Goal: Information Seeking & Learning: Learn about a topic

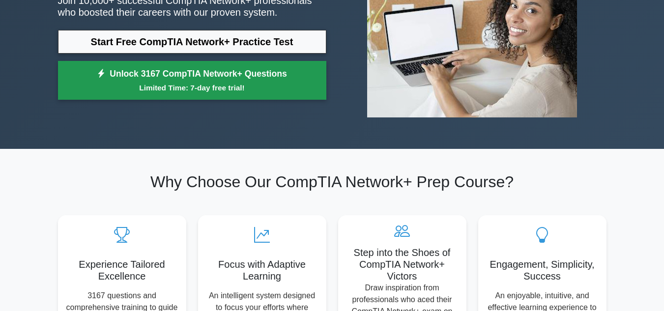
click at [242, 86] on small "Limited Time: 7-day free trial!" at bounding box center [192, 87] width 244 height 11
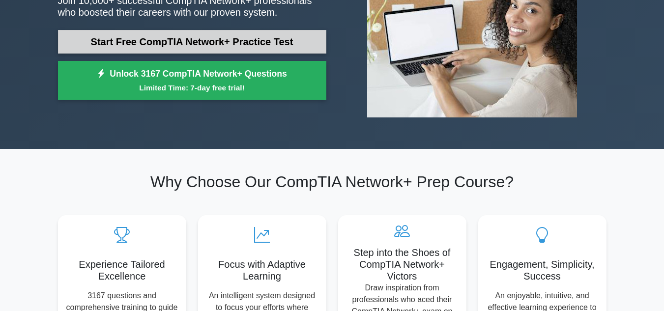
click at [138, 43] on link "Start Free CompTIA Network+ Practice Test" at bounding box center [192, 42] width 268 height 24
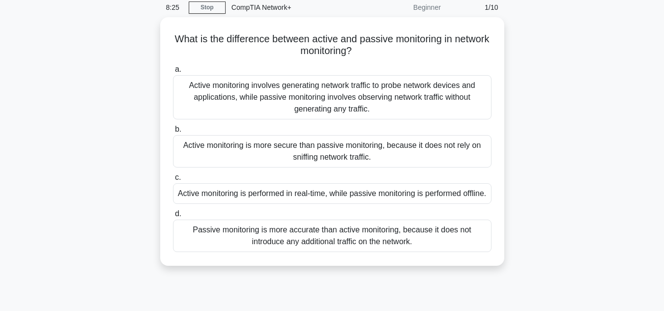
scroll to position [39, 0]
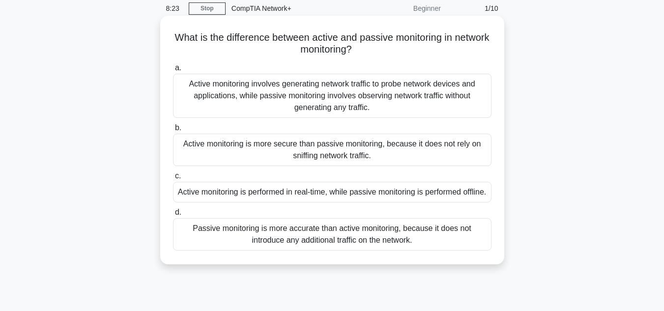
click at [461, 86] on div "Active monitoring involves generating network traffic to probe network devices …" at bounding box center [332, 96] width 318 height 44
click at [173, 71] on input "a. Active monitoring involves generating network traffic to probe network devic…" at bounding box center [173, 68] width 0 height 6
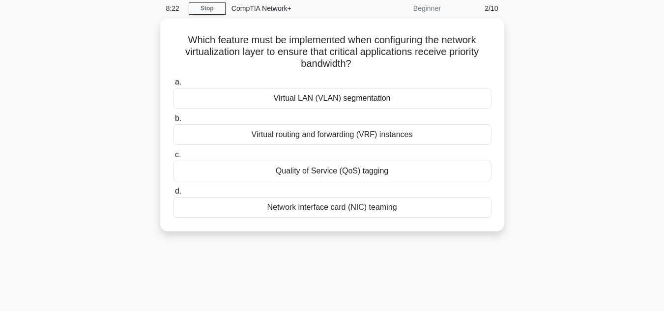
scroll to position [0, 0]
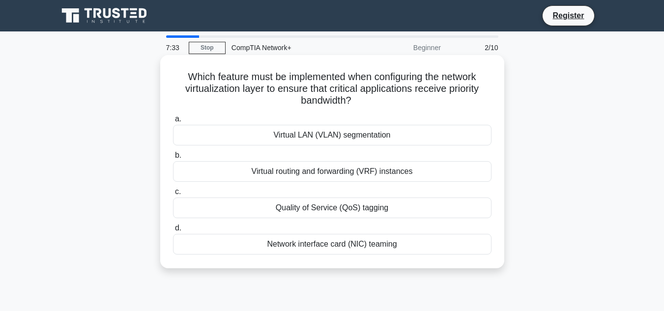
click at [428, 167] on div "Virtual routing and forwarding (VRF) instances" at bounding box center [332, 171] width 318 height 21
click at [173, 159] on input "b. Virtual routing and forwarding (VRF) instances" at bounding box center [173, 155] width 0 height 6
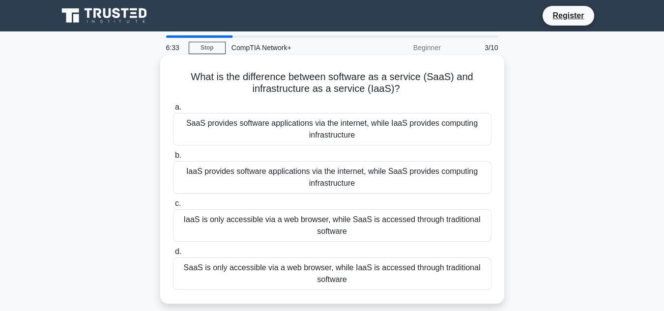
click at [399, 123] on div "SaaS provides software applications via the internet, while IaaS provides compu…" at bounding box center [332, 129] width 318 height 32
click at [173, 111] on input "a. SaaS provides software applications via the internet, while IaaS provides co…" at bounding box center [173, 107] width 0 height 6
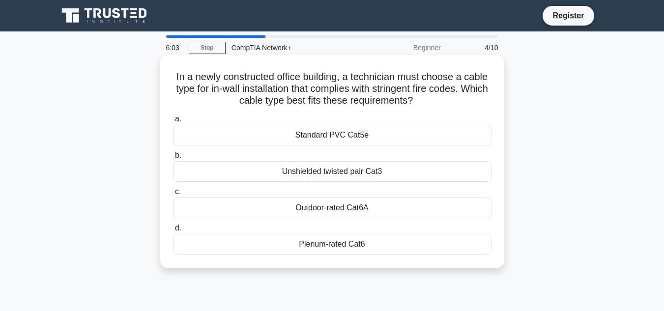
click at [381, 244] on div "Plenum-rated Cat6" at bounding box center [332, 244] width 318 height 21
click at [173, 231] on input "d. Plenum-rated Cat6" at bounding box center [173, 228] width 0 height 6
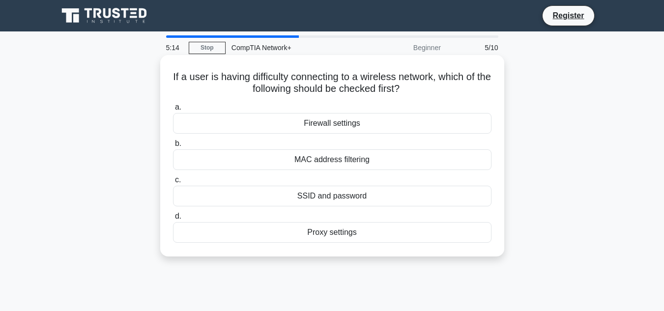
click at [371, 197] on div "SSID and password" at bounding box center [332, 196] width 318 height 21
click at [173, 183] on input "c. SSID and password" at bounding box center [173, 180] width 0 height 6
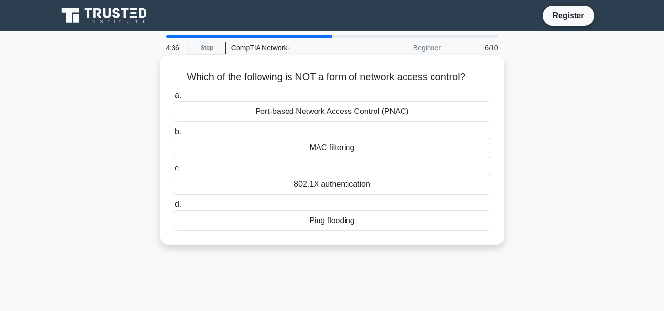
click at [365, 185] on div "802.1X authentication" at bounding box center [332, 184] width 318 height 21
click at [173, 172] on input "c. 802.1X authentication" at bounding box center [173, 168] width 0 height 6
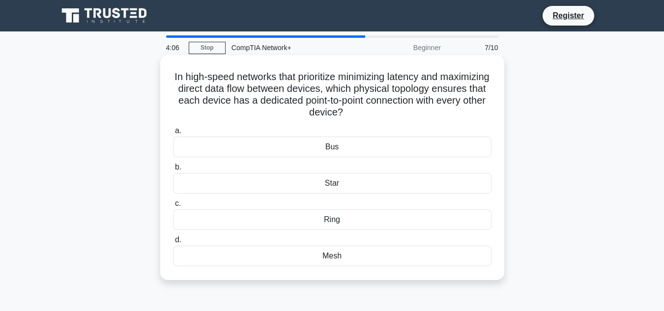
click at [344, 257] on div "Mesh" at bounding box center [332, 256] width 318 height 21
click at [173, 243] on input "d. Mesh" at bounding box center [173, 240] width 0 height 6
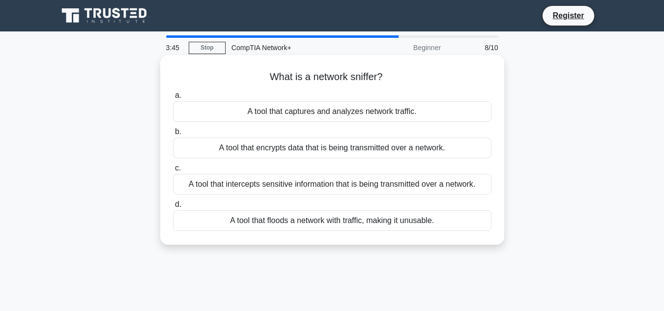
click at [353, 222] on div "A tool that floods a network with traffic, making it unusable." at bounding box center [332, 220] width 318 height 21
click at [173, 208] on input "d. A tool that floods a network with traffic, making it unusable." at bounding box center [173, 204] width 0 height 6
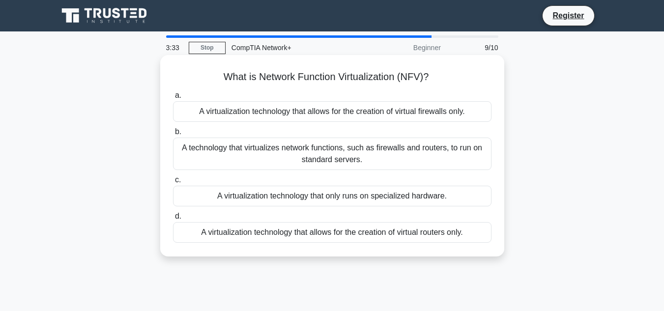
click at [372, 116] on div "A virtualization technology that allows for the creation of virtual firewalls o…" at bounding box center [332, 111] width 318 height 21
click at [173, 99] on input "a. A virtualization technology that allows for the creation of virtual firewall…" at bounding box center [173, 95] width 0 height 6
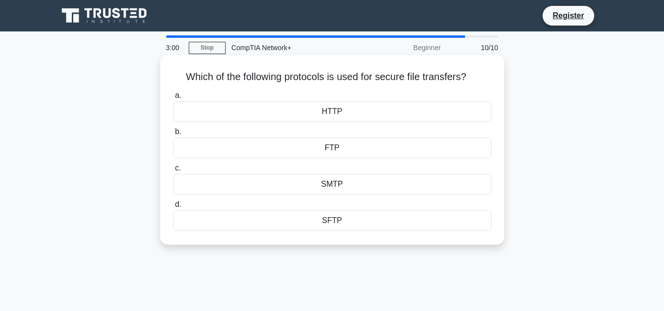
click at [337, 219] on div "SFTP" at bounding box center [332, 220] width 318 height 21
click at [173, 208] on input "d. SFTP" at bounding box center [173, 204] width 0 height 6
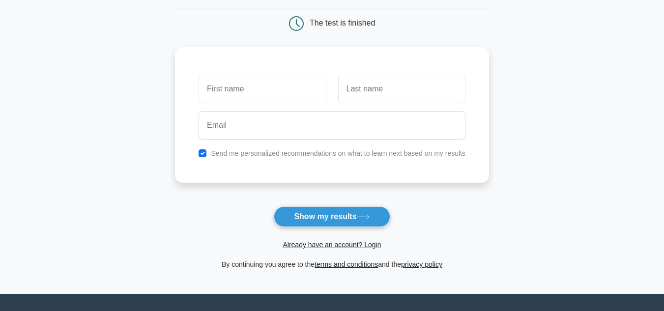
scroll to position [92, 0]
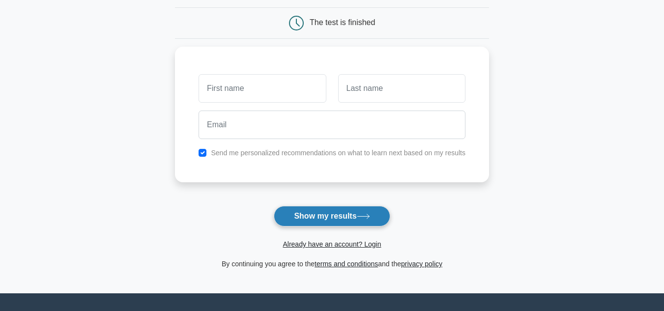
click at [369, 214] on button "Show my results" at bounding box center [332, 216] width 116 height 21
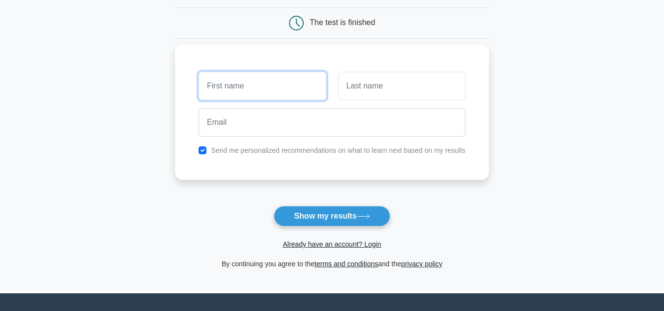
click at [280, 89] on input "text" at bounding box center [262, 86] width 127 height 29
type input "Abeiku"
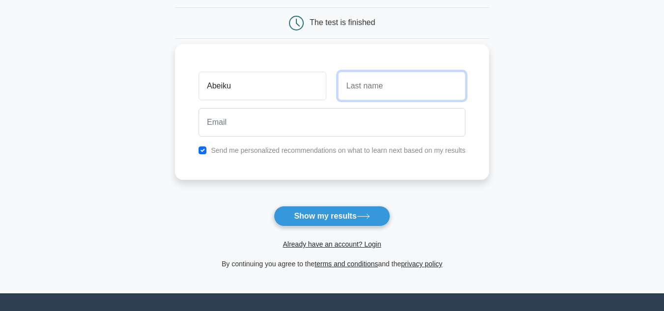
click at [363, 86] on input "text" at bounding box center [401, 86] width 127 height 29
type input "Brabi"
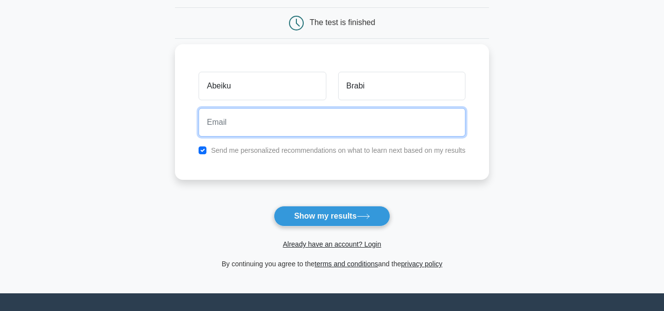
click at [269, 116] on input "email" at bounding box center [332, 122] width 267 height 29
type input "albertdonkoh424@gmail.com"
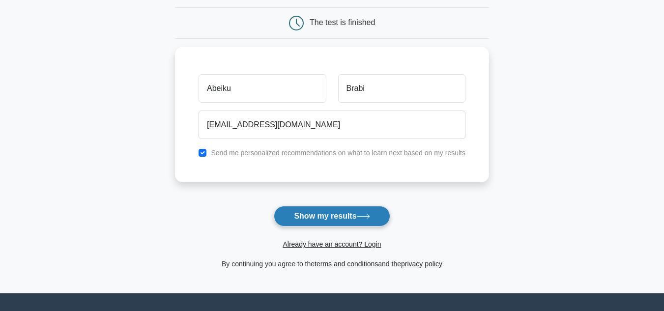
click at [296, 213] on button "Show my results" at bounding box center [332, 216] width 116 height 21
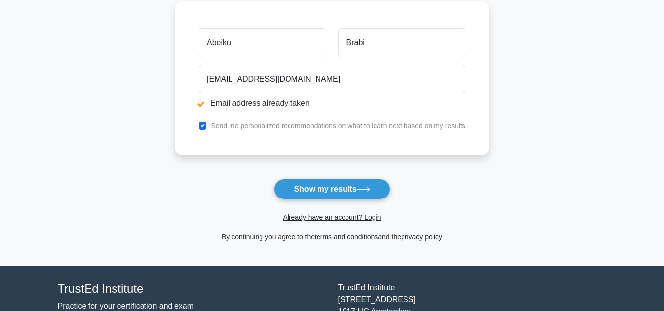
scroll to position [169, 0]
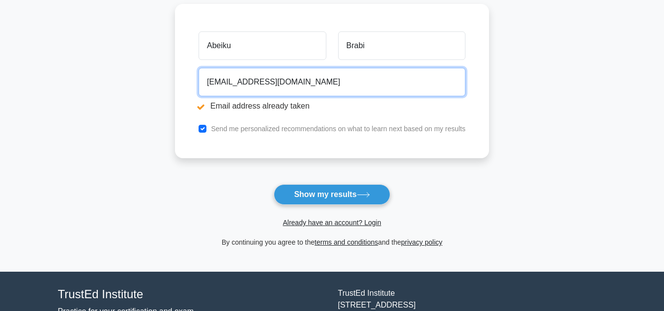
click at [430, 84] on input "albertdonkoh424@gmail.com" at bounding box center [332, 82] width 267 height 29
type input "a"
click at [405, 90] on input "email" at bounding box center [332, 82] width 267 height 29
type input "bensonmonica93@gmail.com"
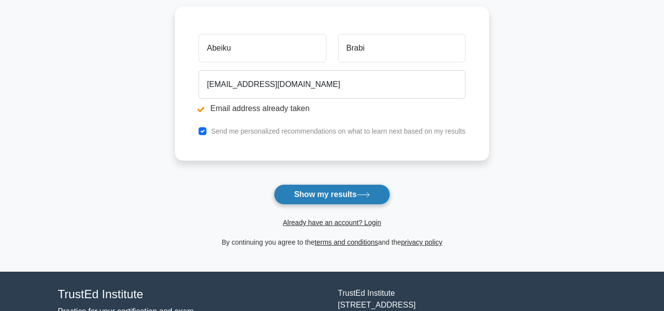
click at [324, 191] on button "Show my results" at bounding box center [332, 194] width 116 height 21
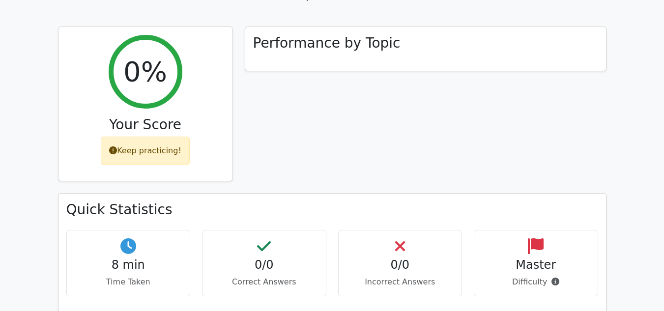
scroll to position [365, 0]
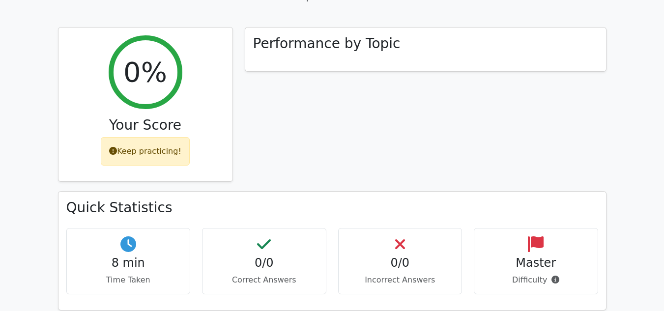
click at [363, 256] on h4 "0/0" at bounding box center [400, 263] width 108 height 14
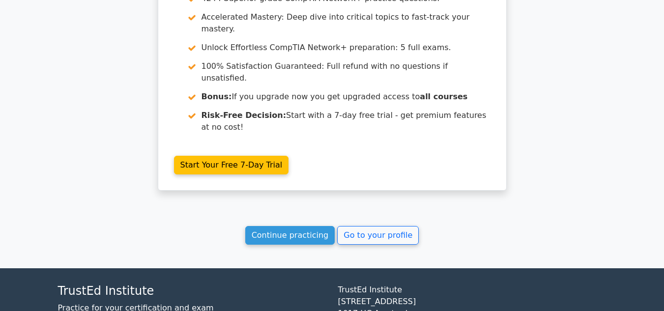
scroll to position [857, 0]
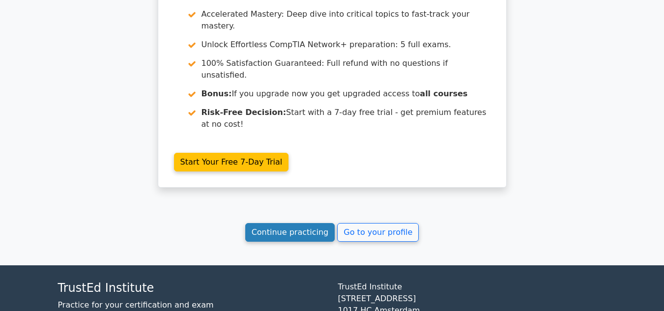
click at [307, 223] on link "Continue practicing" at bounding box center [290, 232] width 90 height 19
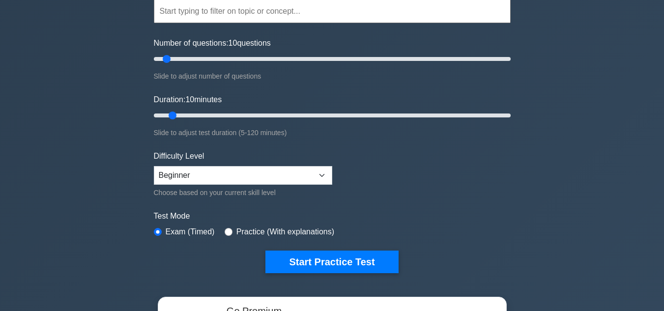
scroll to position [98, 0]
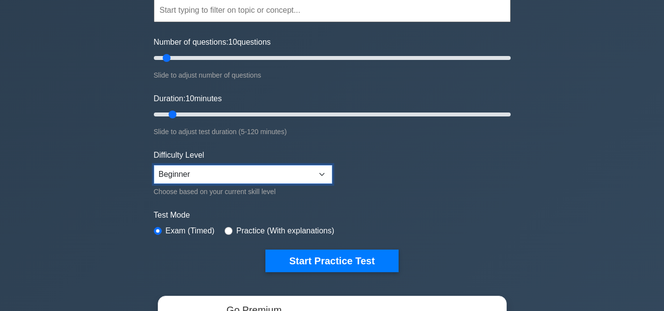
click at [317, 166] on select "Beginner Intermediate Expert" at bounding box center [243, 174] width 178 height 19
select select "expert"
click at [154, 165] on select "Beginner Intermediate Expert" at bounding box center [243, 174] width 178 height 19
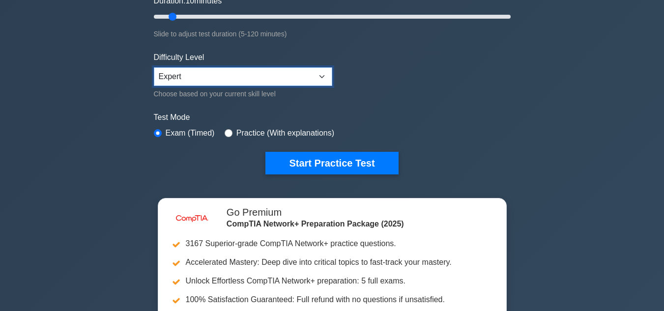
scroll to position [175, 0]
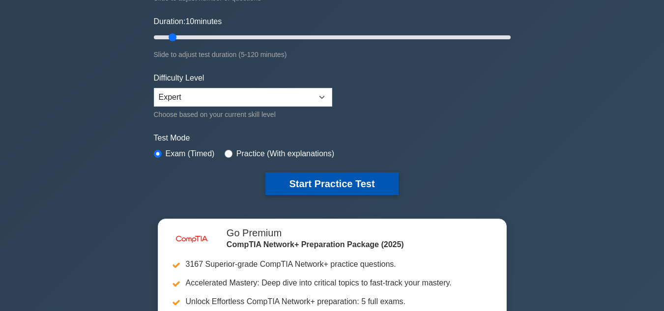
click at [376, 190] on button "Start Practice Test" at bounding box center [331, 184] width 133 height 23
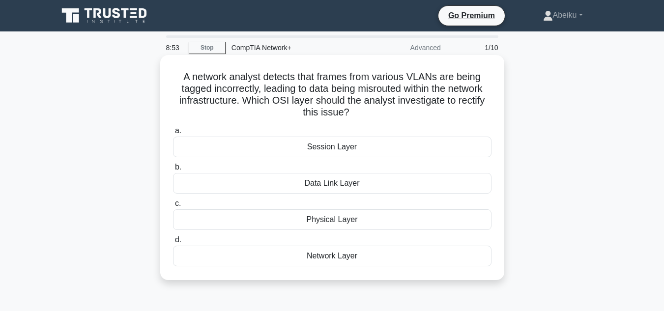
click at [422, 184] on div "Data Link Layer" at bounding box center [332, 183] width 318 height 21
click at [173, 171] on input "b. Data Link Layer" at bounding box center [173, 167] width 0 height 6
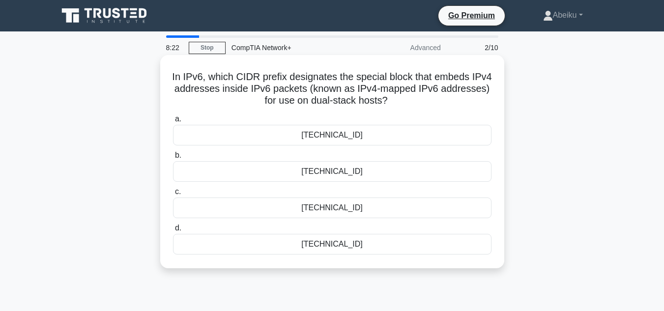
click at [405, 131] on div "::ffff:0:0/128" at bounding box center [332, 135] width 318 height 21
click at [173, 122] on input "a. ::ffff:0:0/128" at bounding box center [173, 119] width 0 height 6
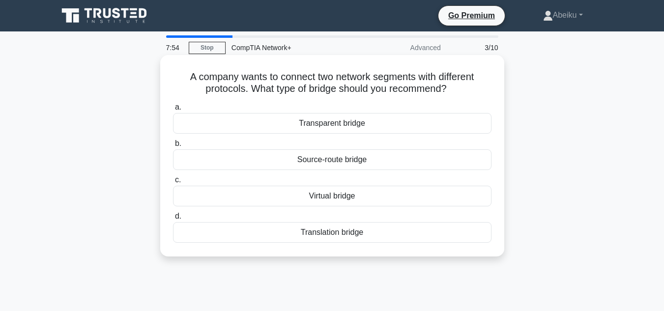
click at [394, 163] on div "Source-route bridge" at bounding box center [332, 159] width 318 height 21
click at [173, 147] on input "b. Source-route bridge" at bounding box center [173, 144] width 0 height 6
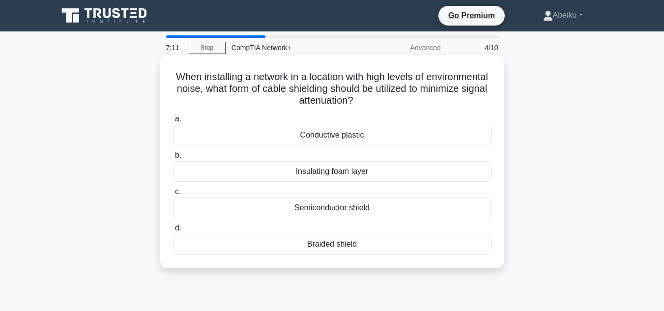
click at [374, 212] on div "Semiconductor shield" at bounding box center [332, 208] width 318 height 21
click at [173, 195] on input "c. Semiconductor shield" at bounding box center [173, 192] width 0 height 6
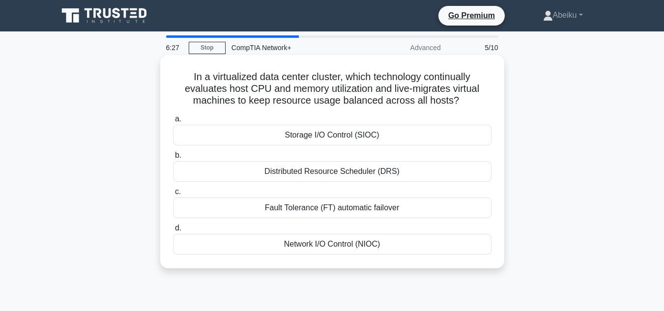
click at [367, 139] on div "Storage I/O Control (SIOC)" at bounding box center [332, 135] width 318 height 21
click at [173, 122] on input "a. Storage I/O Control (SIOC)" at bounding box center [173, 119] width 0 height 6
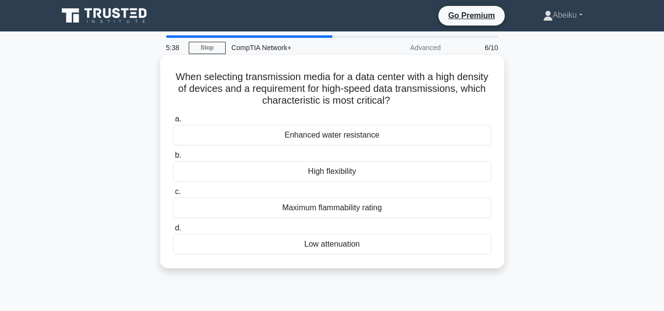
click at [354, 170] on div "High flexibility" at bounding box center [332, 171] width 318 height 21
click at [173, 159] on input "b. High flexibility" at bounding box center [173, 155] width 0 height 6
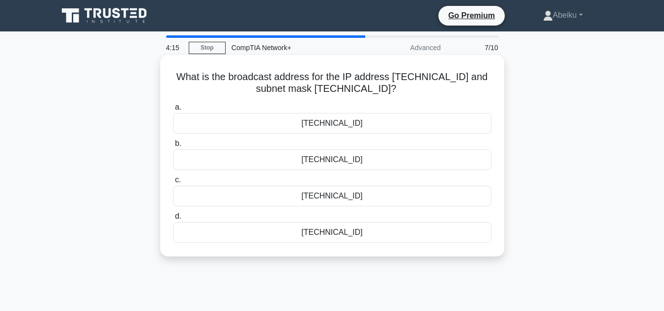
click at [338, 200] on div "10.5.7.255" at bounding box center [332, 196] width 318 height 21
click at [173, 183] on input "c. 10.5.7.255" at bounding box center [173, 180] width 0 height 6
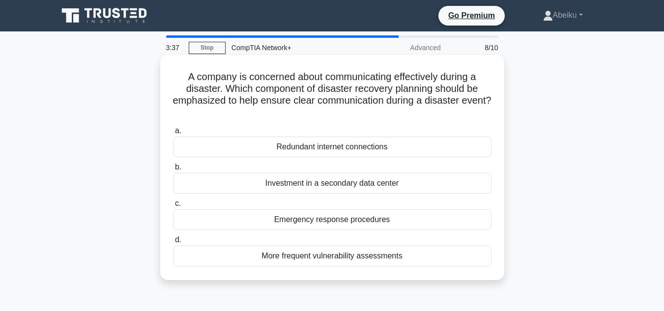
click at [338, 143] on div "Redundant internet connections" at bounding box center [332, 147] width 318 height 21
click at [173, 134] on input "a. Redundant internet connections" at bounding box center [173, 131] width 0 height 6
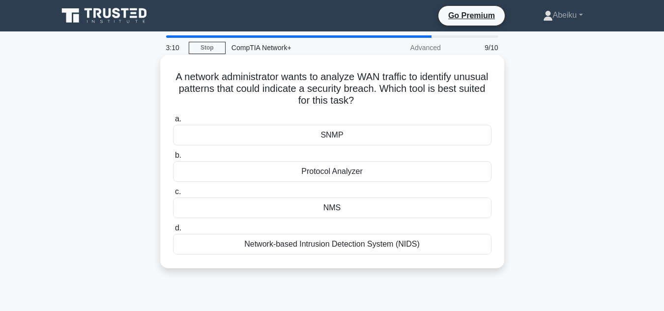
click at [337, 175] on div "Protocol Analyzer" at bounding box center [332, 171] width 318 height 21
click at [173, 159] on input "b. Protocol Analyzer" at bounding box center [173, 155] width 0 height 6
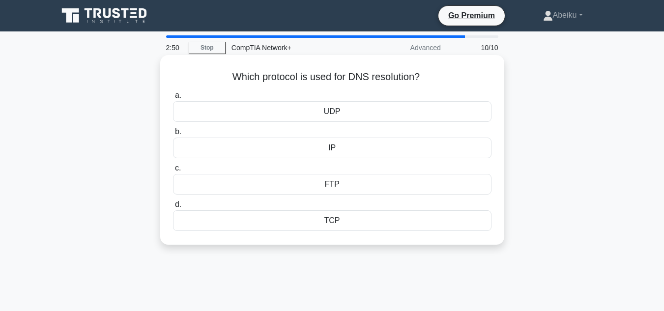
click at [350, 154] on div "IP" at bounding box center [332, 148] width 318 height 21
click at [173, 135] on input "b. IP" at bounding box center [173, 132] width 0 height 6
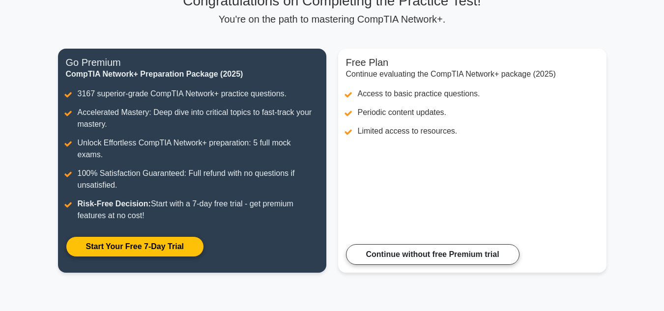
scroll to position [118, 0]
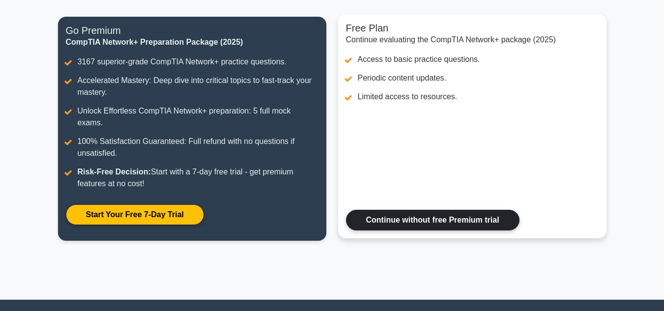
click at [429, 210] on link "Continue without free Premium trial" at bounding box center [432, 220] width 173 height 21
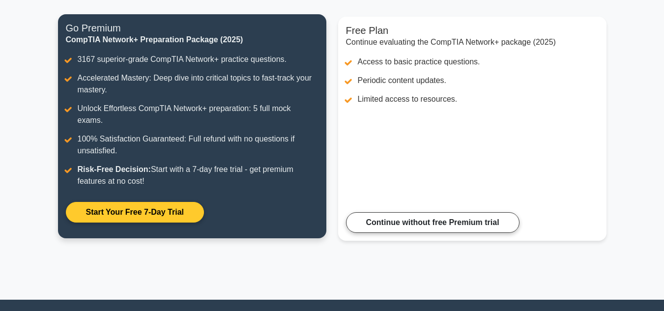
click at [135, 202] on link "Start Your Free 7-Day Trial" at bounding box center [135, 212] width 138 height 21
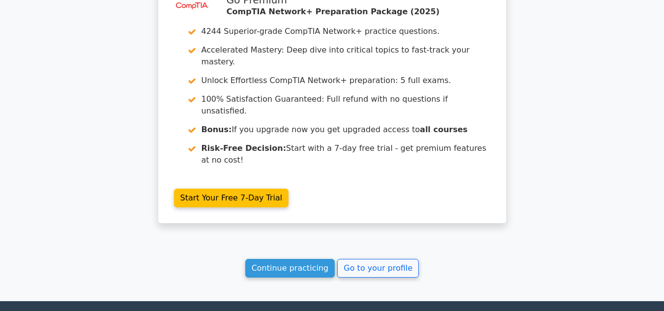
scroll to position [845, 0]
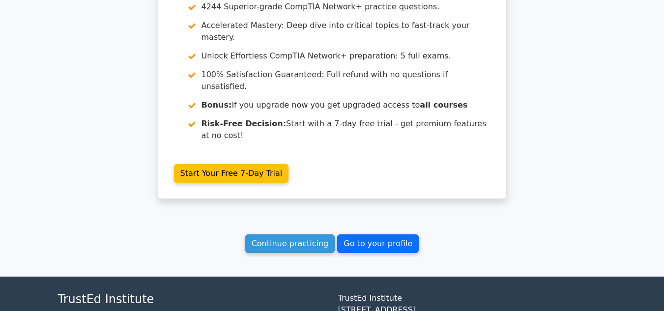
click at [393, 234] on link "Go to your profile" at bounding box center [378, 243] width 82 height 19
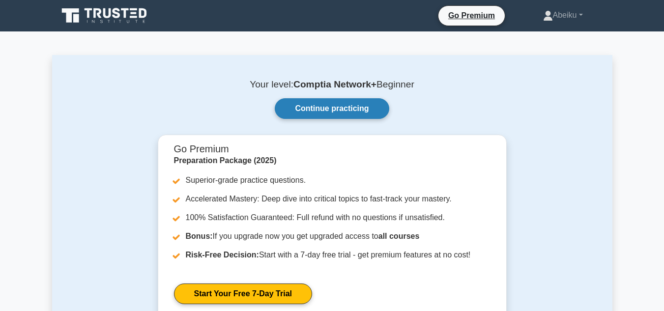
click at [362, 109] on link "Continue practicing" at bounding box center [332, 108] width 114 height 21
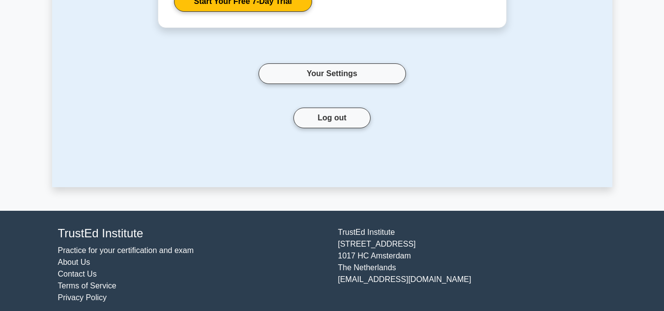
scroll to position [295, 0]
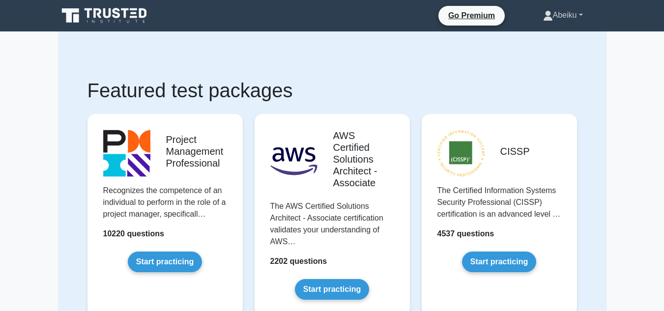
click at [566, 18] on link "Abeiku" at bounding box center [562, 15] width 87 height 20
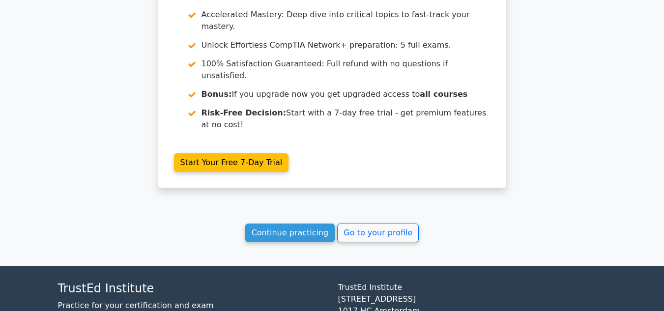
scroll to position [857, 0]
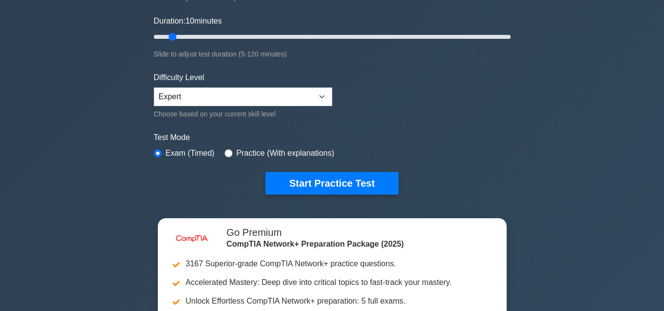
scroll to position [177, 0]
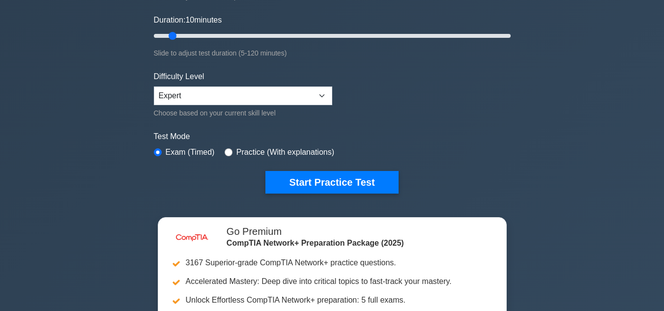
click at [286, 80] on div "Difficulty Level Beginner Intermediate Expert Choose based on your current skil…" at bounding box center [243, 95] width 178 height 48
click at [288, 89] on select "Beginner Intermediate Expert" at bounding box center [243, 95] width 178 height 19
click at [225, 152] on input "radio" at bounding box center [229, 152] width 8 height 8
radio input "true"
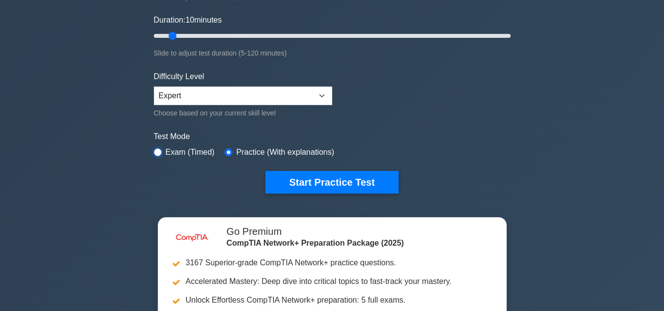
click at [154, 148] on input "radio" at bounding box center [158, 152] width 8 height 8
radio input "true"
click at [225, 150] on input "radio" at bounding box center [229, 152] width 8 height 8
radio input "true"
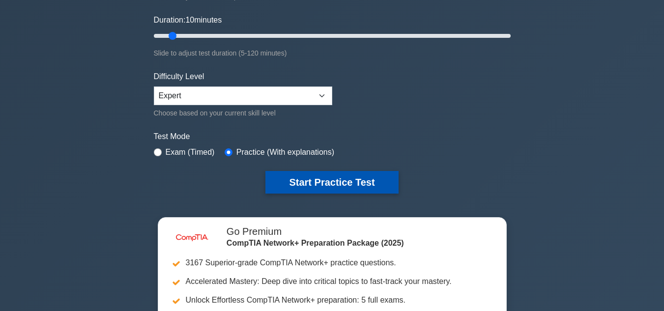
click at [310, 188] on button "Start Practice Test" at bounding box center [331, 182] width 133 height 23
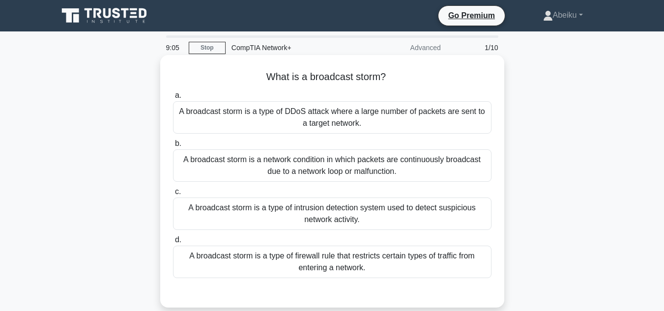
click at [323, 124] on div "A broadcast storm is a type of DDoS attack where a large number of packets are …" at bounding box center [332, 117] width 318 height 32
click at [173, 99] on input "a. A broadcast storm is a type of DDoS attack where a large number of packets a…" at bounding box center [173, 95] width 0 height 6
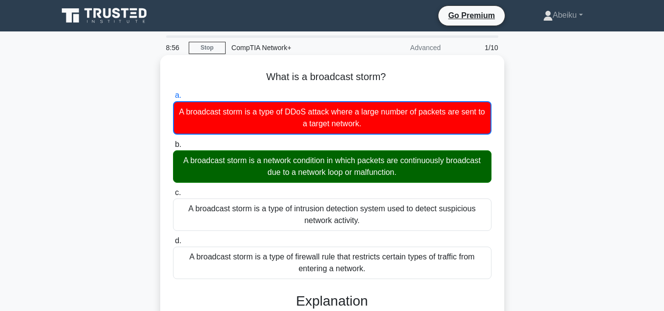
click at [173, 142] on input "b. A broadcast storm is a network condition in which packets are continuously b…" at bounding box center [173, 145] width 0 height 6
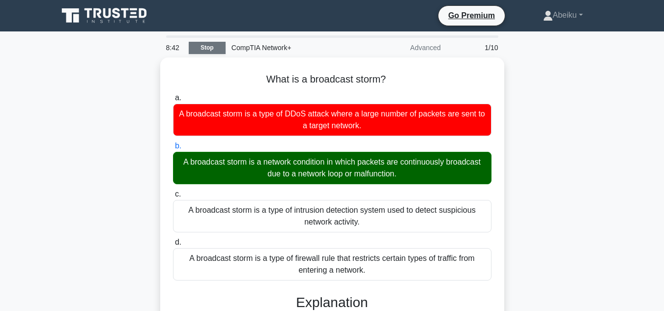
click at [201, 50] on link "Stop" at bounding box center [207, 48] width 37 height 12
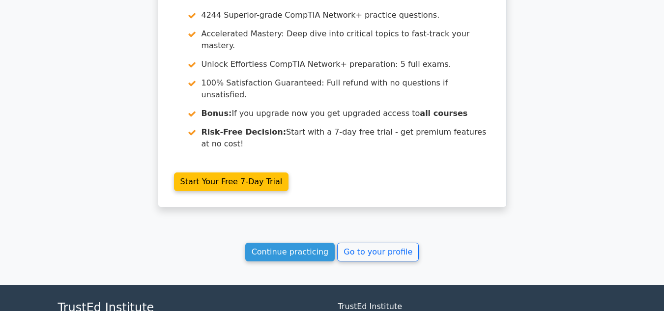
scroll to position [798, 0]
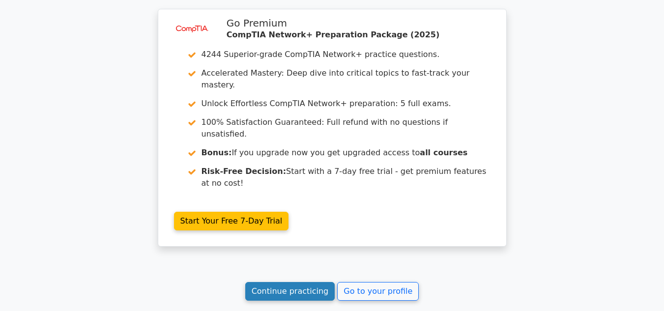
click at [277, 282] on link "Continue practicing" at bounding box center [290, 291] width 90 height 19
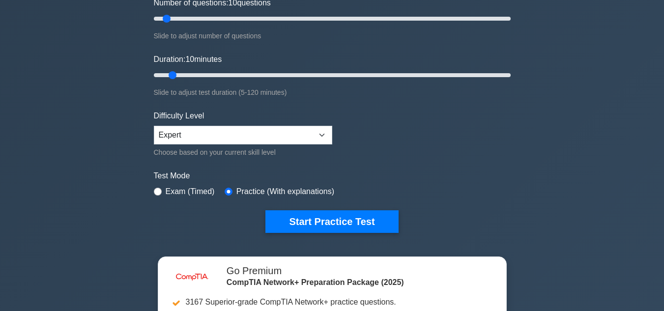
scroll to position [118, 0]
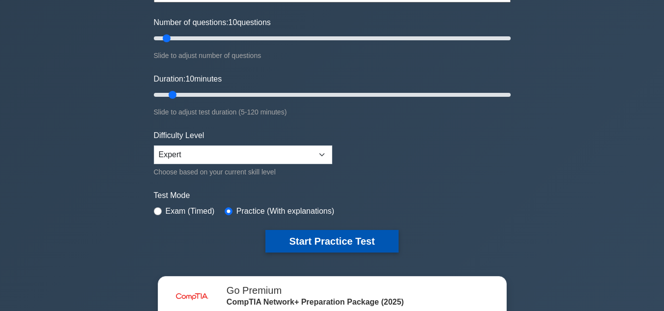
click at [318, 247] on button "Start Practice Test" at bounding box center [331, 241] width 133 height 23
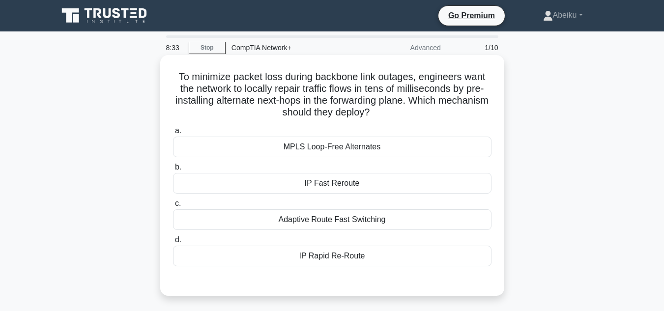
click at [346, 225] on div "Adaptive Route Fast Switching" at bounding box center [332, 219] width 318 height 21
click at [173, 207] on input "c. Adaptive Route Fast Switching" at bounding box center [173, 204] width 0 height 6
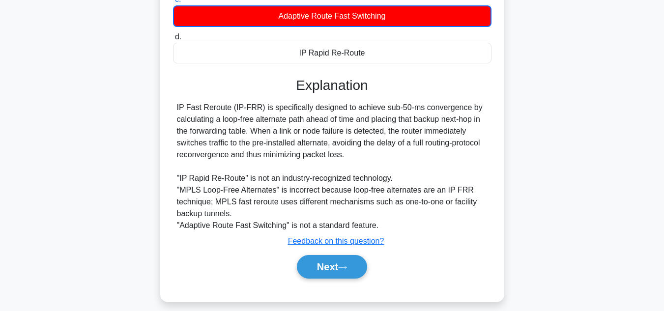
scroll to position [207, 0]
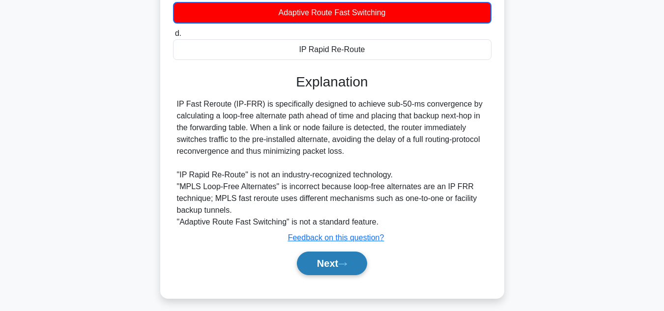
click at [353, 263] on button "Next" at bounding box center [332, 264] width 70 height 24
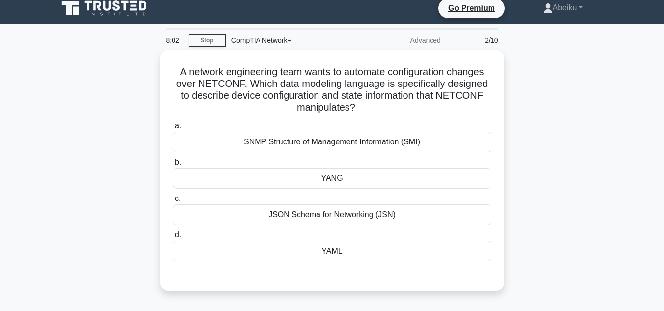
scroll to position [0, 0]
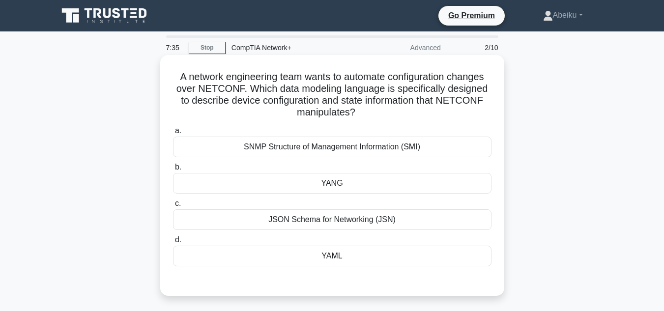
click at [364, 150] on div "SNMP Structure of Management Information (SMI)" at bounding box center [332, 147] width 318 height 21
click at [173, 134] on input "a. SNMP Structure of Management Information (SMI)" at bounding box center [173, 131] width 0 height 6
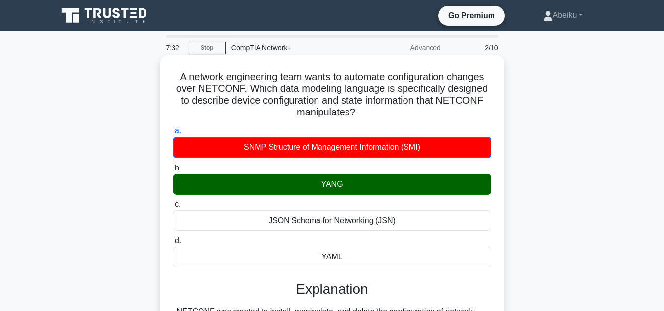
click at [173, 165] on input "[PERSON_NAME]" at bounding box center [173, 168] width 0 height 6
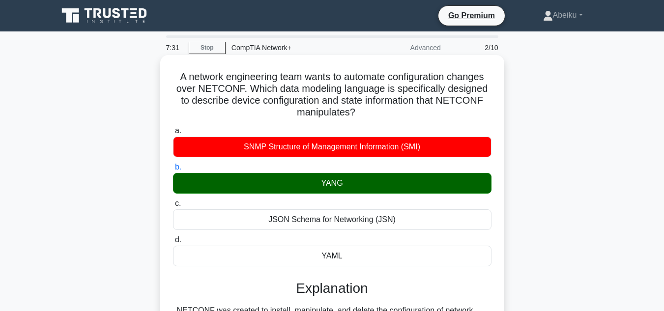
click at [173, 201] on input "c. JSON Schema for Networking (JSN)" at bounding box center [173, 204] width 0 height 6
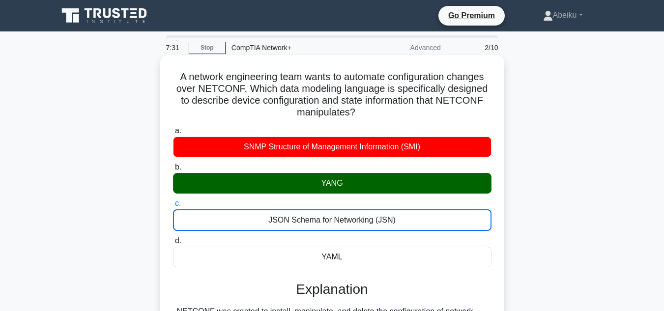
click at [173, 238] on input "d. YAML" at bounding box center [173, 241] width 0 height 6
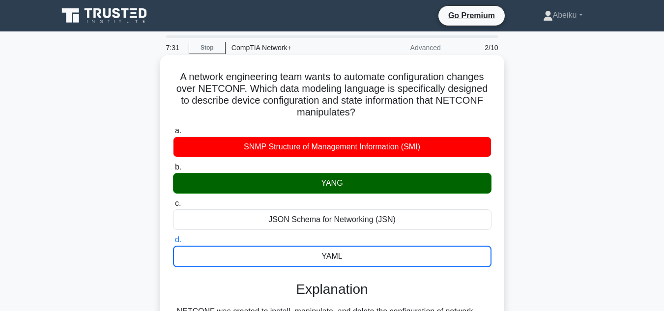
click at [173, 128] on input "a. SNMP Structure of Management Information (SMI)" at bounding box center [173, 131] width 0 height 6
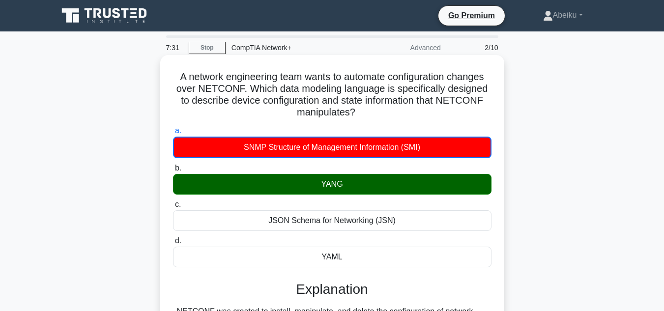
click at [173, 165] on input "[PERSON_NAME]" at bounding box center [173, 168] width 0 height 6
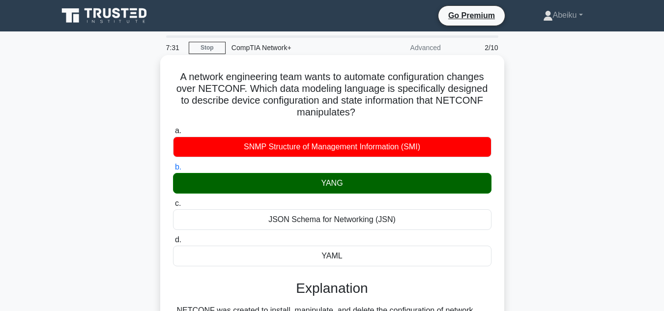
click at [173, 201] on input "c. JSON Schema for Networking (JSN)" at bounding box center [173, 204] width 0 height 6
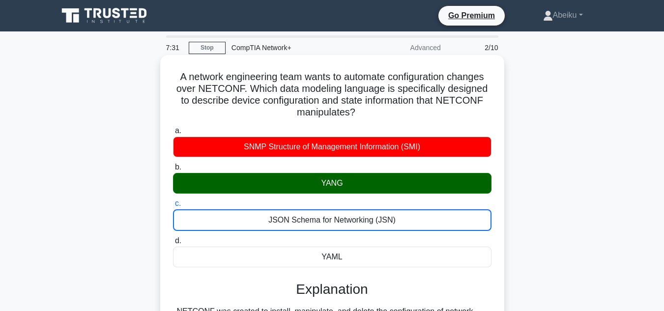
click at [173, 238] on input "d. YAML" at bounding box center [173, 241] width 0 height 6
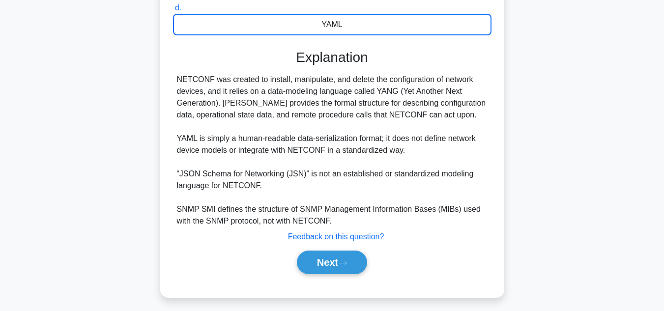
scroll to position [237, 0]
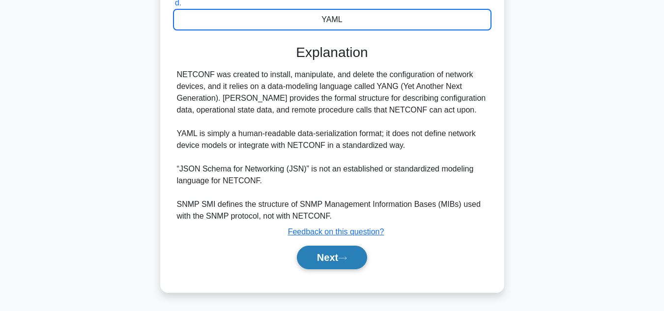
click at [362, 258] on button "Next" at bounding box center [332, 258] width 70 height 24
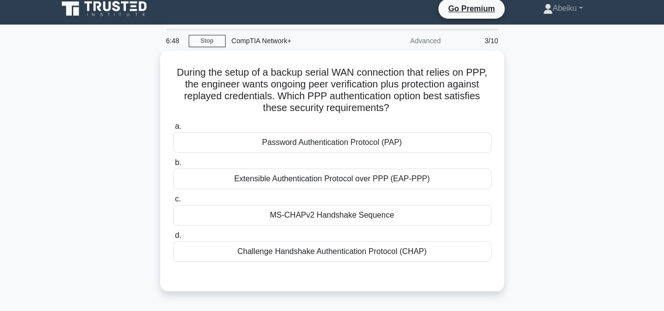
scroll to position [0, 0]
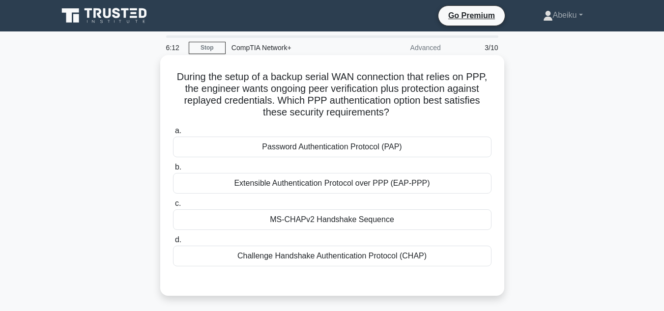
click at [356, 147] on div "Password Authentication Protocol (PAP)" at bounding box center [332, 147] width 318 height 21
click at [173, 134] on input "a. Password Authentication Protocol (PAP)" at bounding box center [173, 131] width 0 height 6
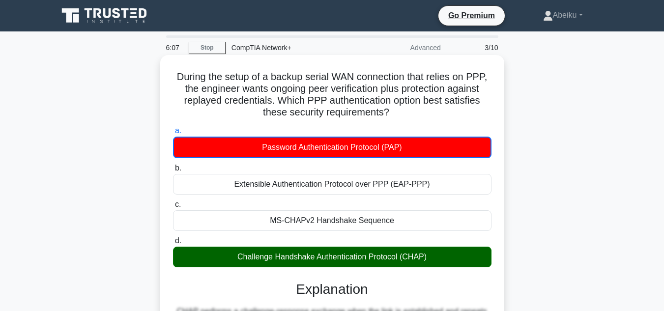
click at [173, 165] on input "b. Extensible Authentication Protocol over PPP (EAP-PPP)" at bounding box center [173, 168] width 0 height 6
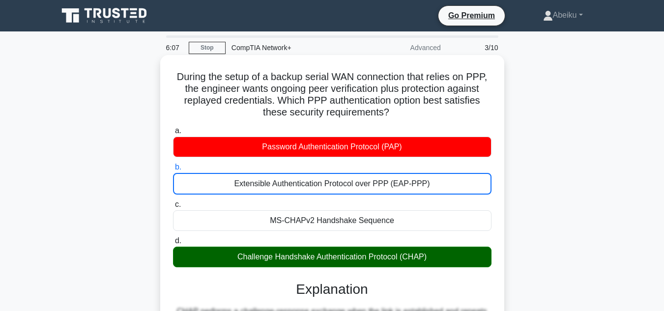
click at [173, 201] on input "c. MS-CHAPv2 Handshake Sequence" at bounding box center [173, 204] width 0 height 6
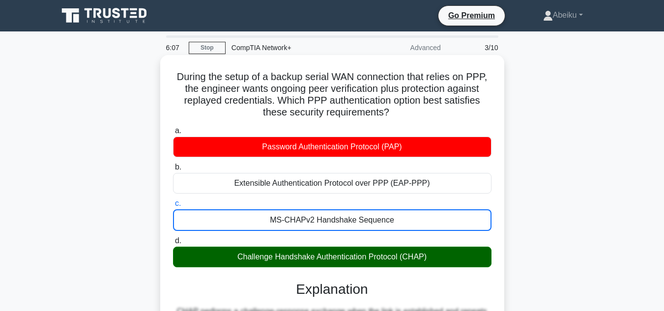
click at [173, 238] on input "d. Challenge Handshake Authentication Protocol (CHAP)" at bounding box center [173, 241] width 0 height 6
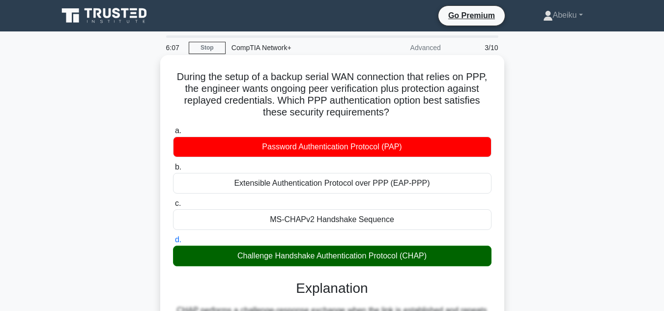
click at [173, 128] on input "a. Password Authentication Protocol (PAP)" at bounding box center [173, 131] width 0 height 6
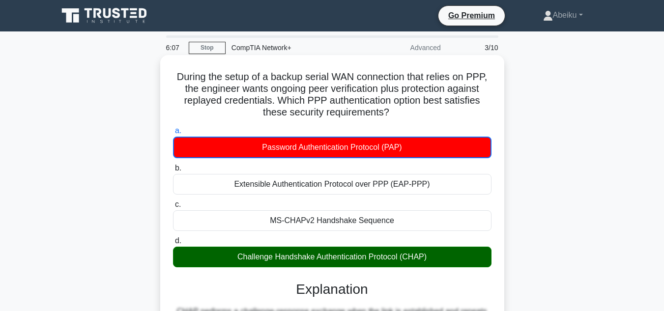
click at [173, 165] on input "b. Extensible Authentication Protocol over PPP (EAP-PPP)" at bounding box center [173, 168] width 0 height 6
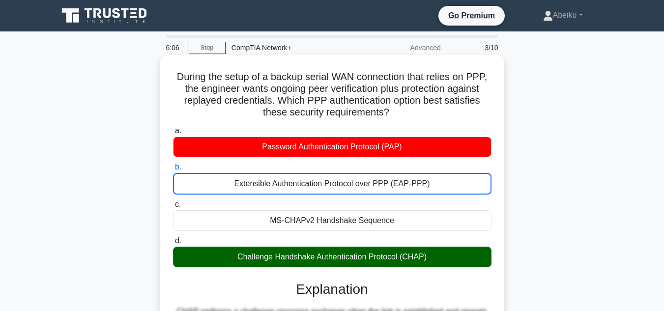
click at [173, 201] on input "c. MS-CHAPv2 Handshake Sequence" at bounding box center [173, 204] width 0 height 6
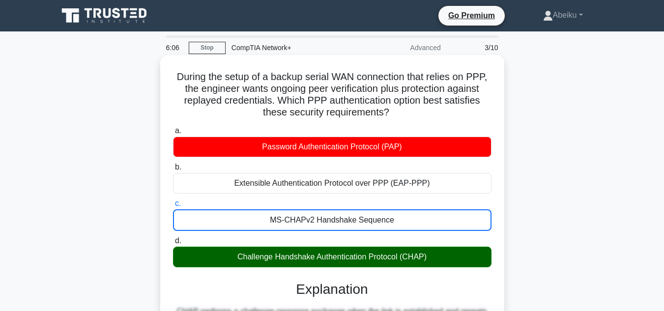
click at [173, 238] on input "d. Challenge Handshake Authentication Protocol (CHAP)" at bounding box center [173, 241] width 0 height 6
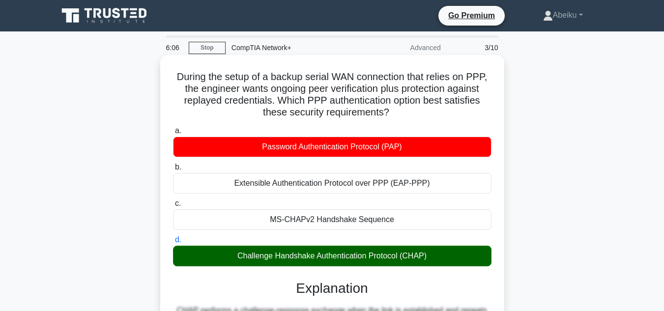
click at [173, 128] on input "a. Password Authentication Protocol (PAP)" at bounding box center [173, 131] width 0 height 6
